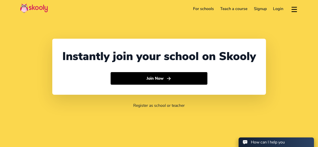
select select "60"
select select "[GEOGRAPHIC_DATA]"
select select "[GEOGRAPHIC_DATA]/Kuala_Lumpur"
click at [283, 10] on link "Login" at bounding box center [278, 9] width 17 height 8
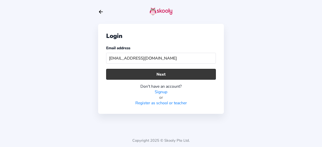
type input "[EMAIL_ADDRESS][DOMAIN_NAME]"
click at [150, 71] on button "Next" at bounding box center [161, 74] width 110 height 11
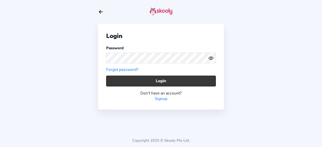
click at [158, 81] on button "Login" at bounding box center [161, 81] width 110 height 11
